Goal: Use online tool/utility: Use online tool/utility

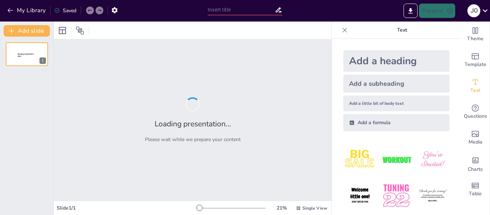
type input "Informe de Gestiòn Subred Suroccidente"
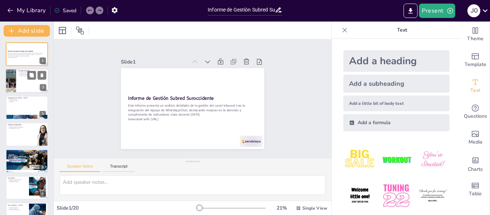
click at [11, 79] on div at bounding box center [10, 81] width 36 height 24
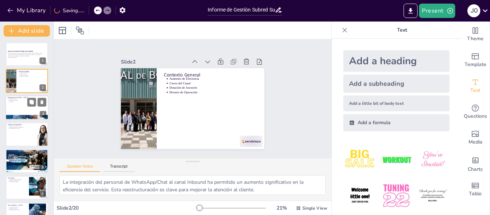
click at [26, 101] on p "Abandonos" at bounding box center [27, 101] width 37 height 1
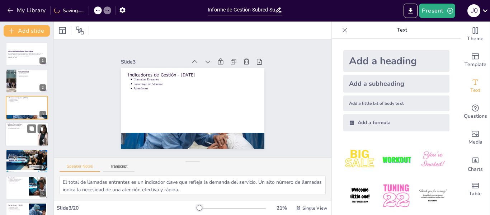
click at [15, 129] on div at bounding box center [26, 134] width 43 height 24
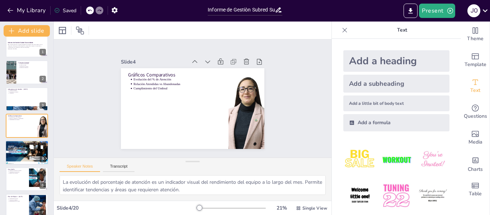
click at [16, 156] on div at bounding box center [26, 152] width 43 height 24
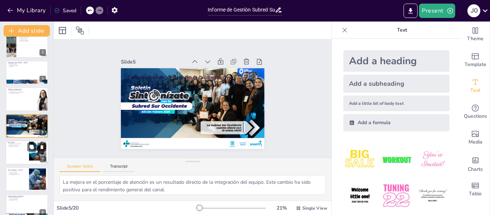
click at [14, 162] on div at bounding box center [26, 152] width 43 height 24
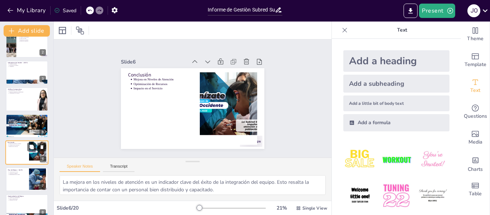
scroll to position [62, 0]
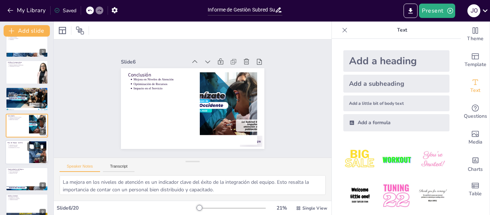
click at [15, 154] on div at bounding box center [26, 152] width 43 height 24
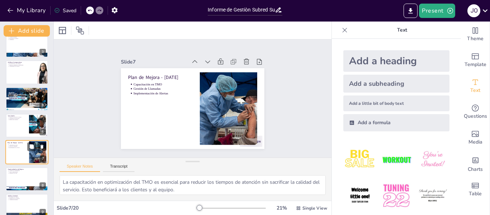
scroll to position [89, 0]
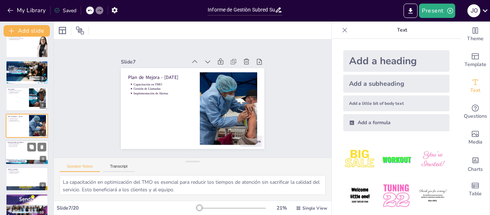
click at [19, 150] on div at bounding box center [26, 152] width 43 height 24
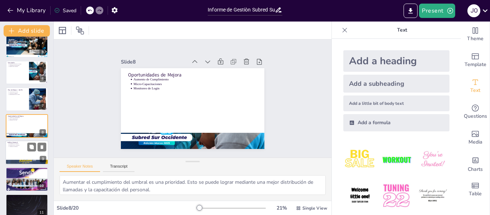
click at [19, 157] on div at bounding box center [26, 152] width 43 height 24
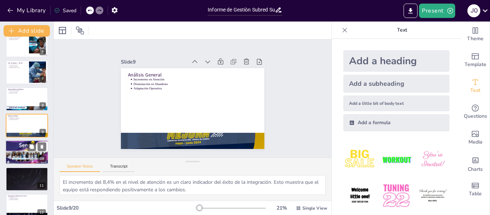
click at [19, 159] on div at bounding box center [26, 152] width 43 height 24
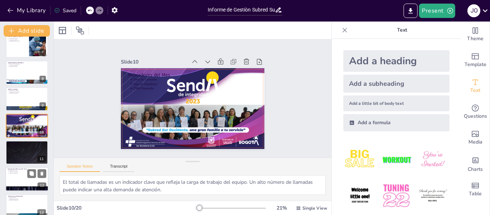
click at [19, 170] on p "Tendencias de Citas" at bounding box center [27, 170] width 37 height 1
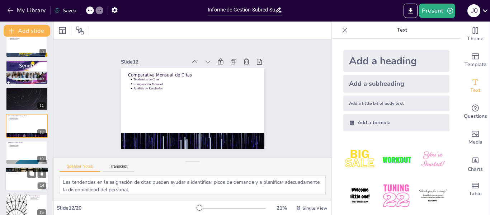
click at [19, 180] on div at bounding box center [26, 179] width 43 height 24
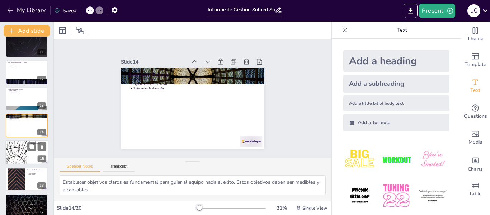
click at [17, 161] on div at bounding box center [16, 152] width 43 height 24
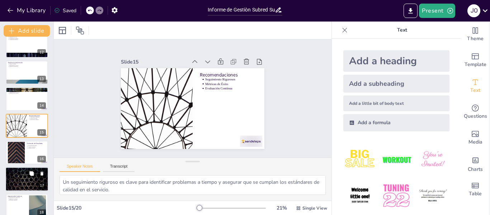
click at [18, 177] on div at bounding box center [26, 179] width 43 height 24
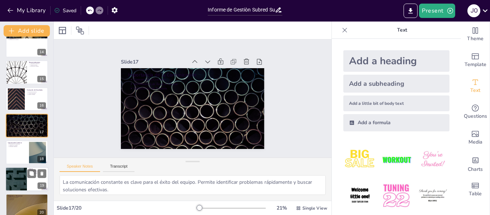
click at [18, 185] on div at bounding box center [16, 179] width 43 height 24
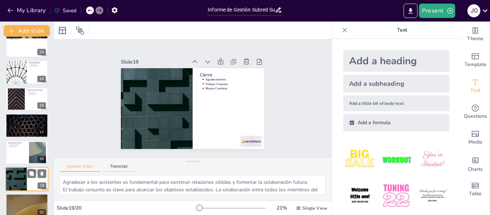
scroll to position [364, 0]
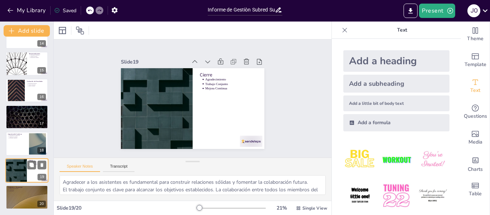
click at [18, 185] on div "Preguntas y Respuestas Espacio para Preguntas Comentarios Interacción 20" at bounding box center [27, 197] width 42 height 24
type textarea "Abrir un espacio para preguntas es esencial para fomentar la interacción y acla…"
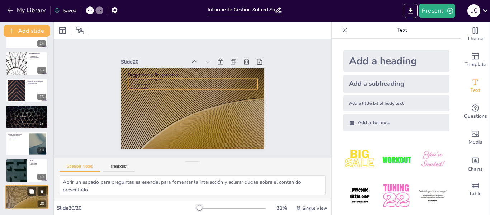
click at [19, 189] on p "Comentarios" at bounding box center [27, 189] width 37 height 1
